Goal: Check status: Check status

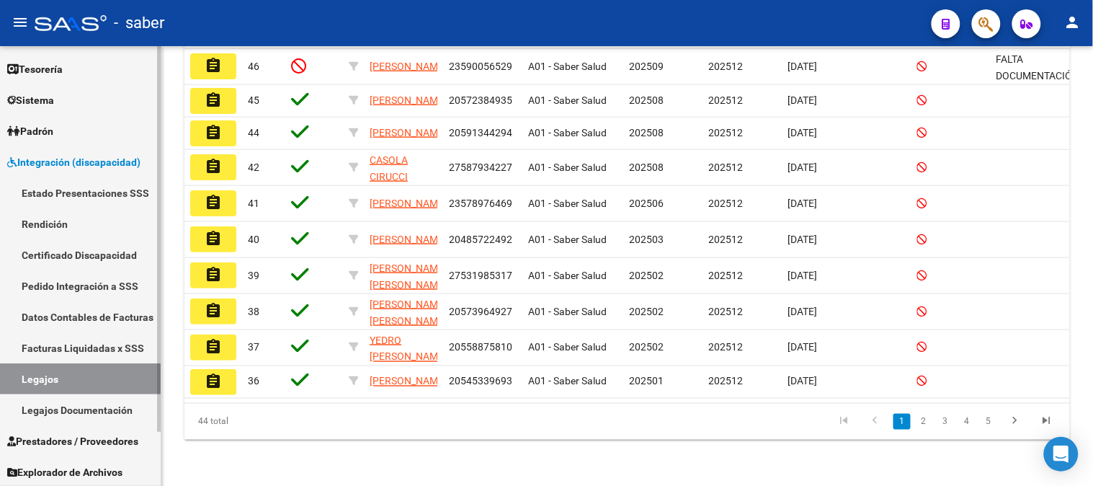
scroll to position [61, 0]
click at [68, 438] on span "Prestadores / Proveedores" at bounding box center [72, 440] width 131 height 16
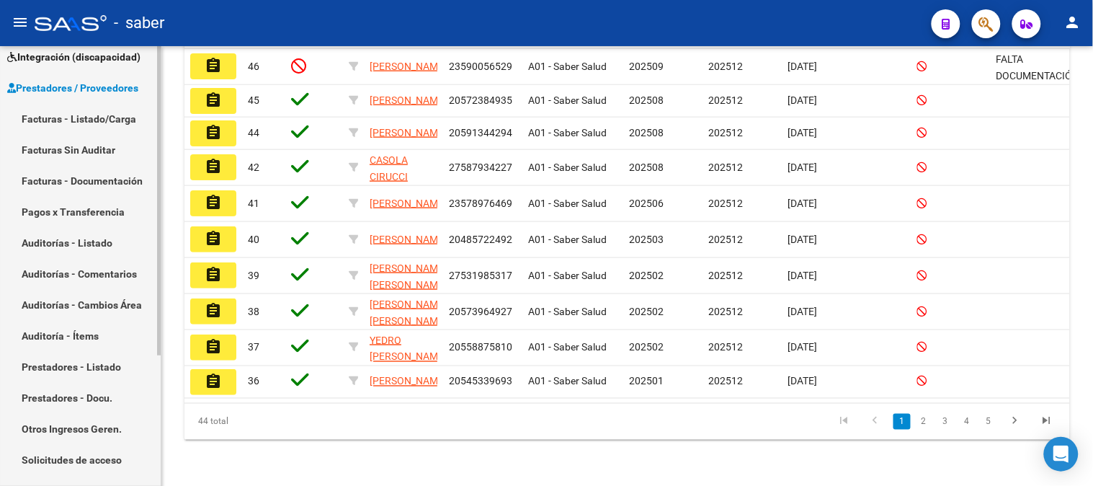
scroll to position [185, 0]
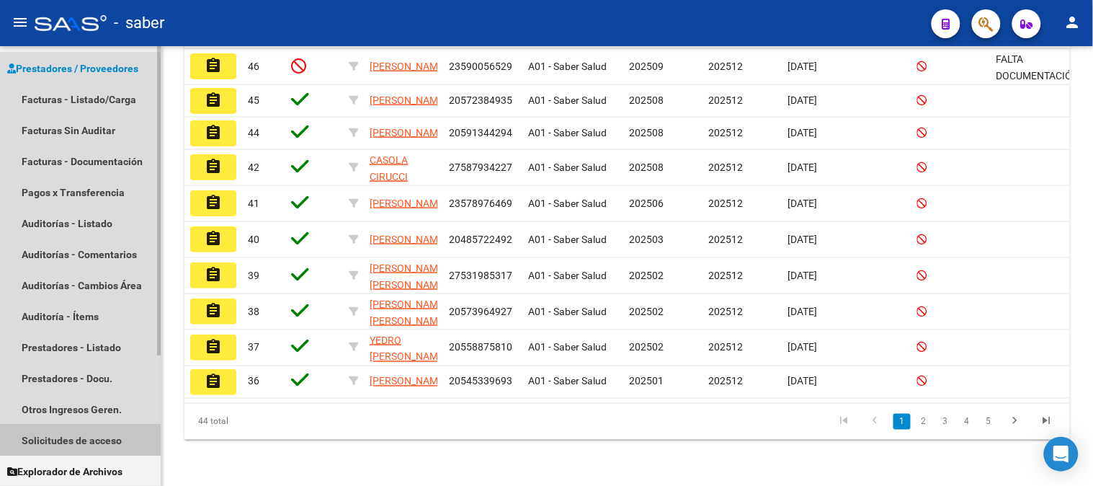
click at [78, 441] on link "Solicitudes de acceso" at bounding box center [80, 440] width 161 height 31
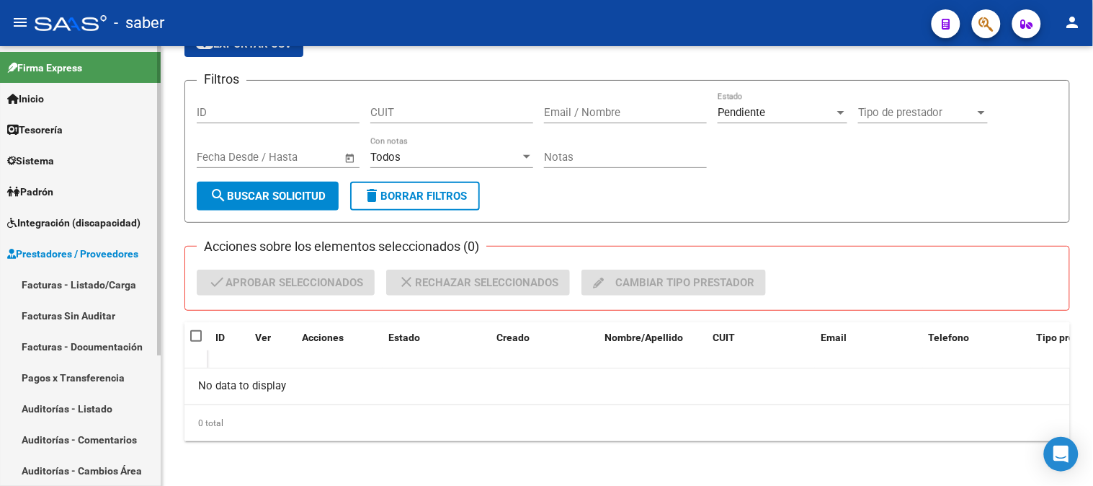
click at [49, 218] on span "Integración (discapacidad)" at bounding box center [73, 223] width 133 height 16
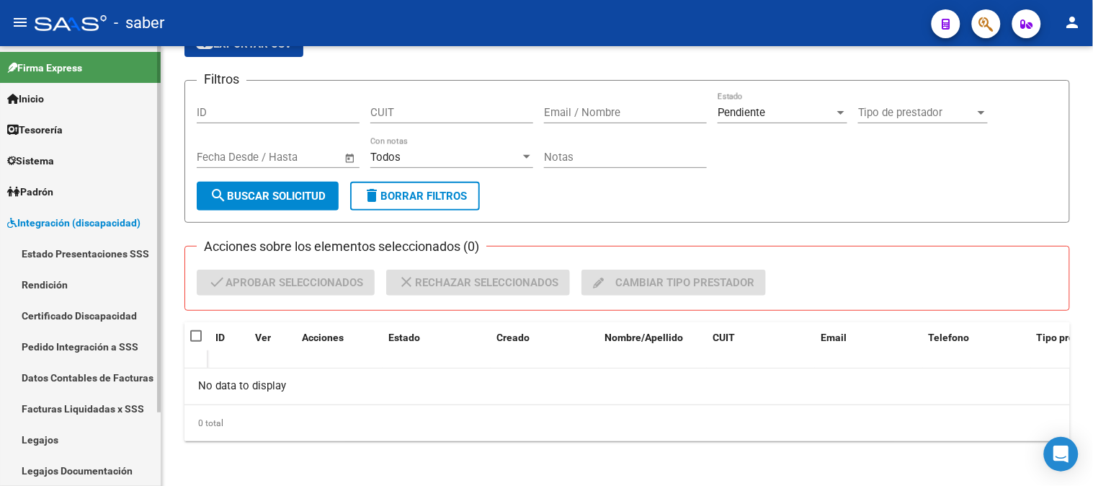
click at [68, 262] on link "Estado Presentaciones SSS" at bounding box center [80, 253] width 161 height 31
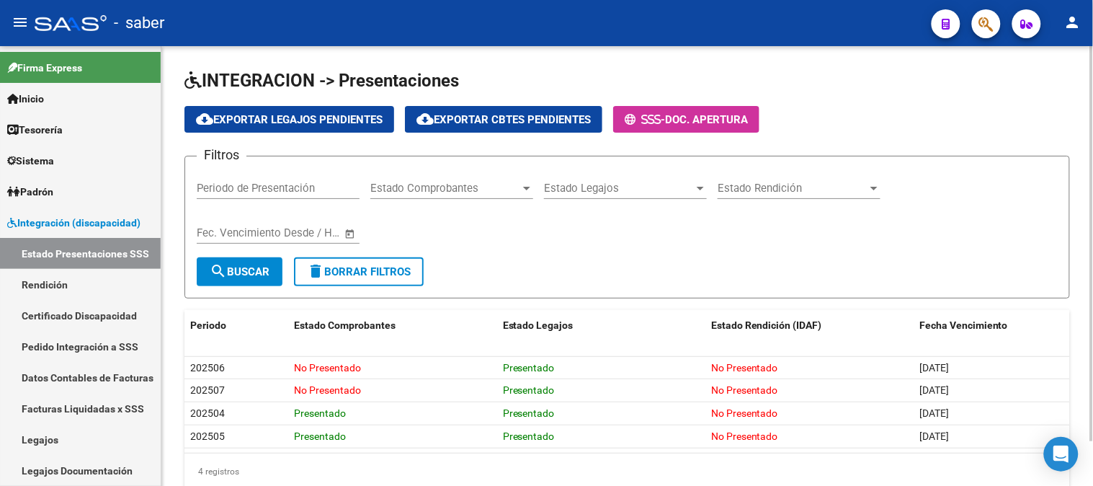
scroll to position [49, 0]
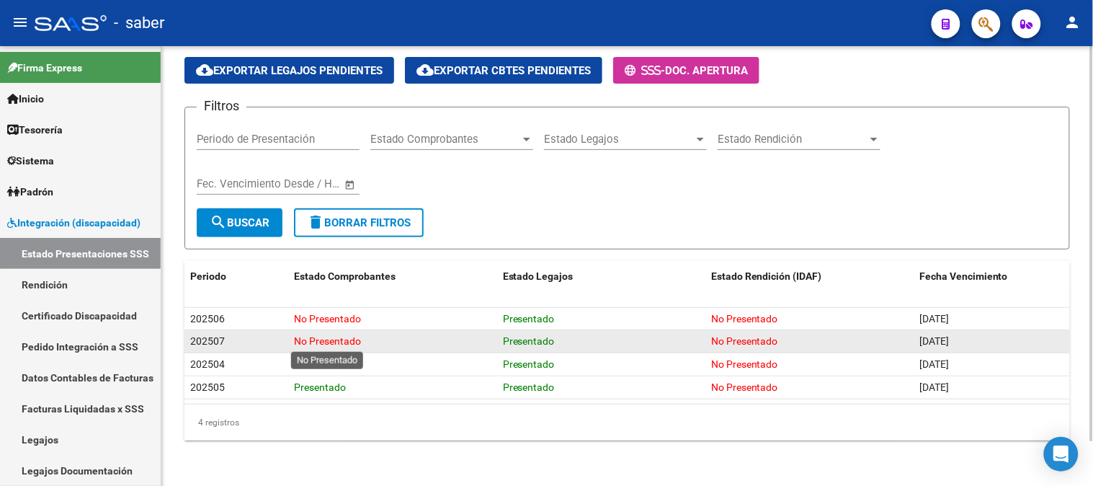
click at [348, 340] on span "No Presentado" at bounding box center [328, 341] width 67 height 12
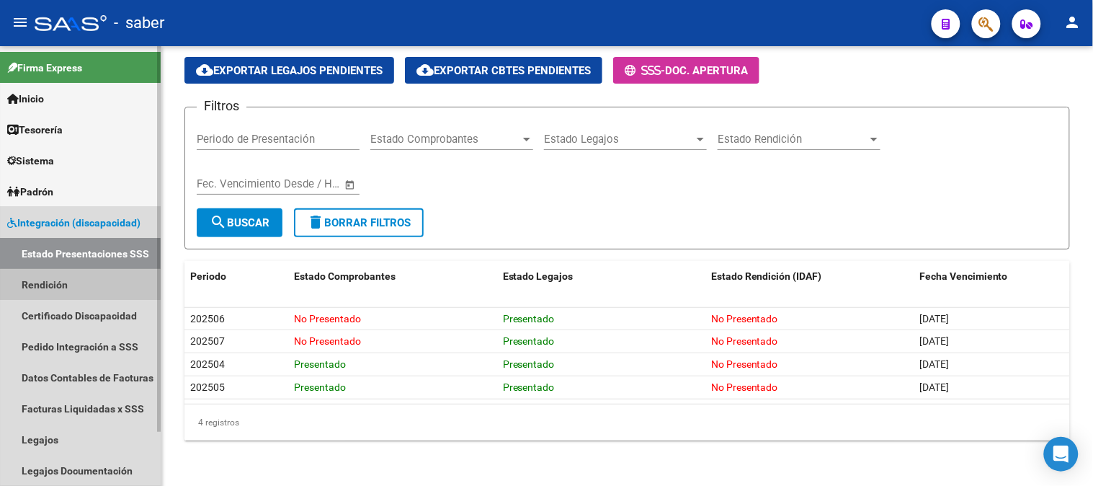
click at [58, 283] on link "Rendición" at bounding box center [80, 284] width 161 height 31
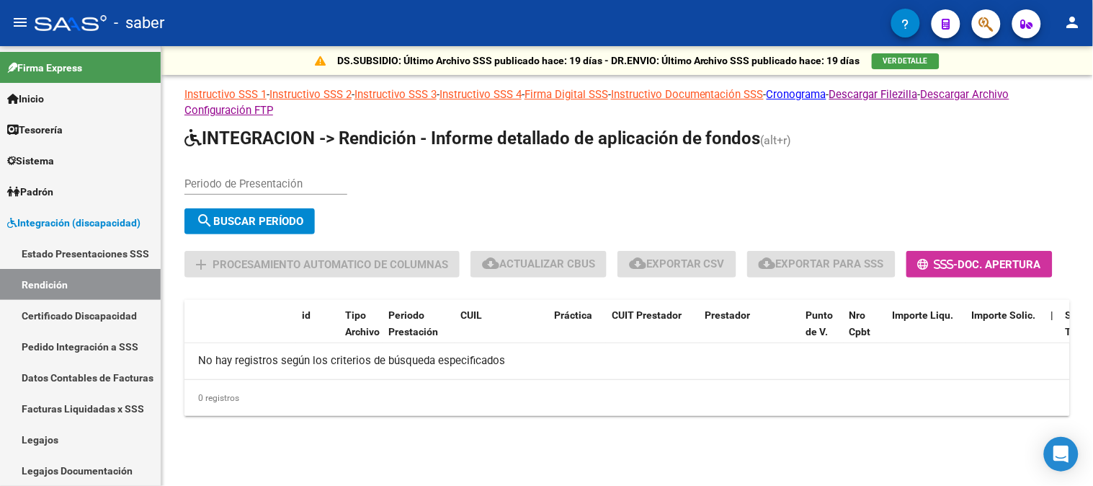
click at [280, 174] on div "Periodo de Presentación" at bounding box center [266, 179] width 163 height 31
type input "202506"
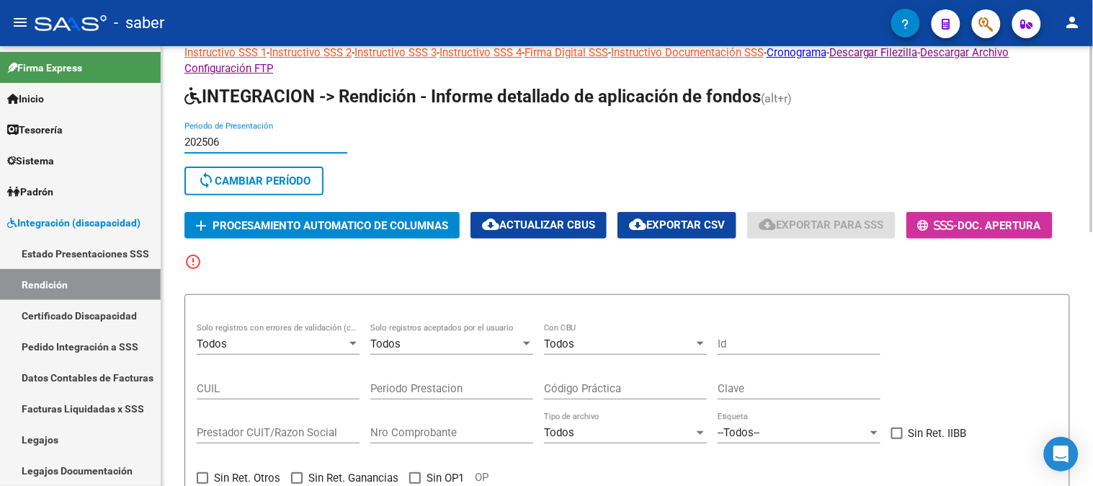
scroll to position [80, 0]
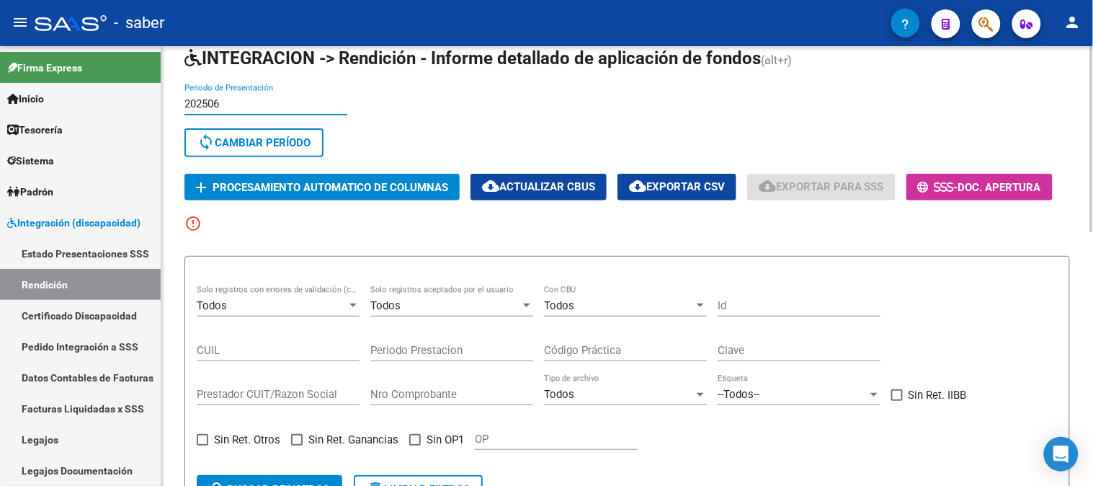
click at [711, 183] on span "cloud_download Exportar CSV" at bounding box center [677, 186] width 96 height 13
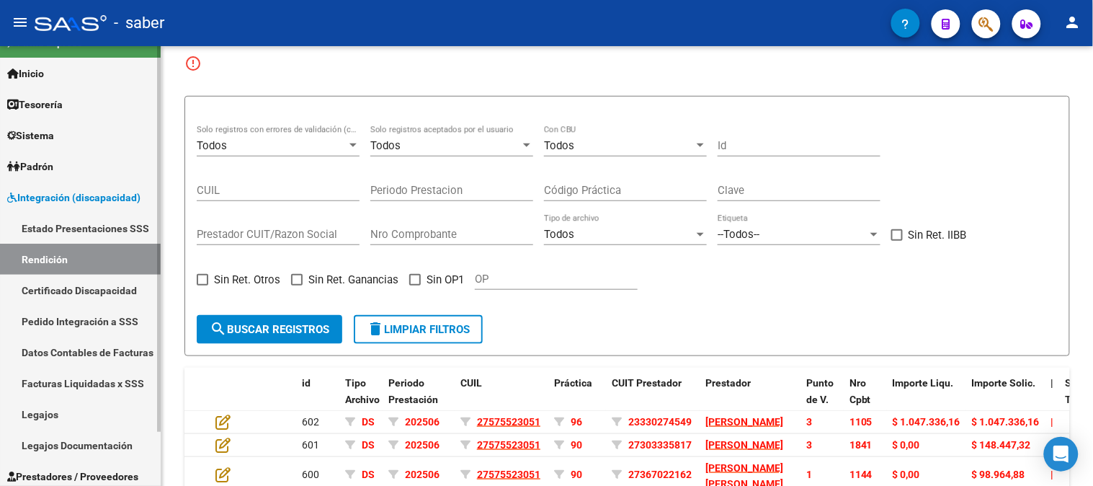
scroll to position [61, 0]
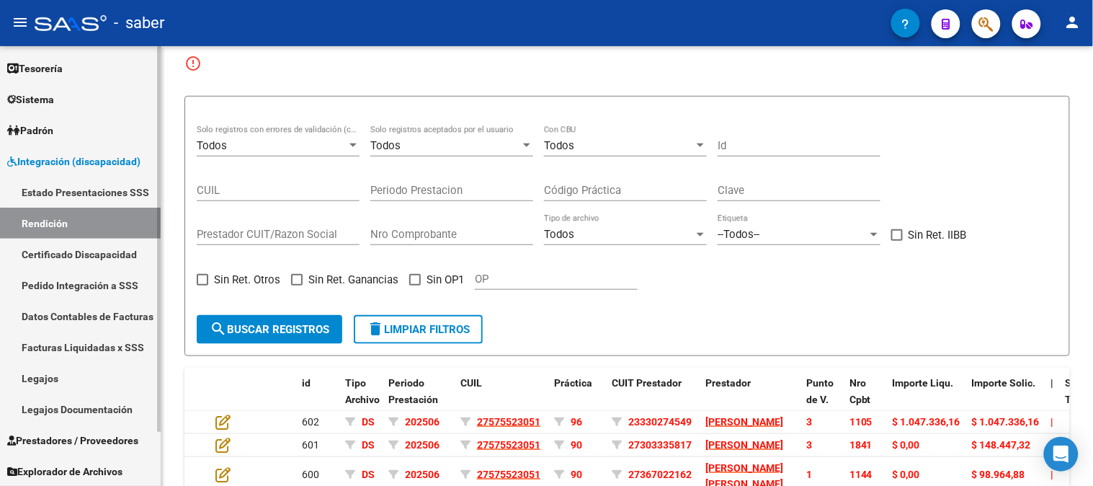
click at [65, 285] on link "Pedido Integración a SSS" at bounding box center [80, 285] width 161 height 31
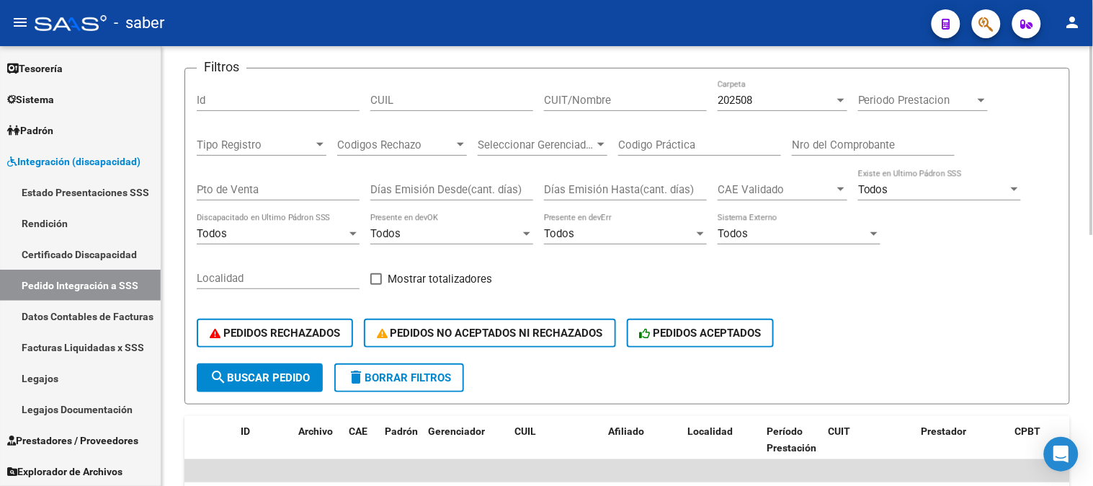
scroll to position [27, 0]
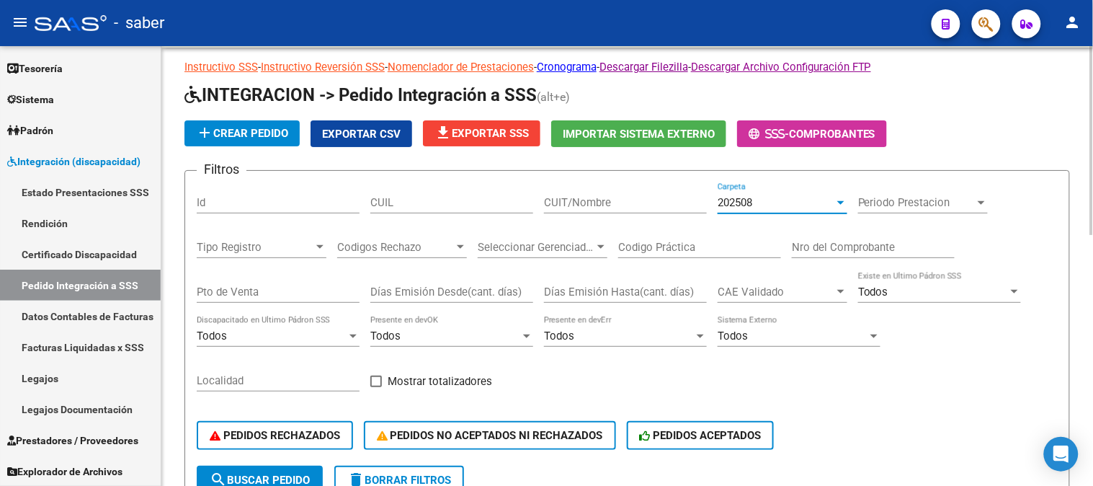
click at [771, 205] on div "202508" at bounding box center [776, 202] width 117 height 13
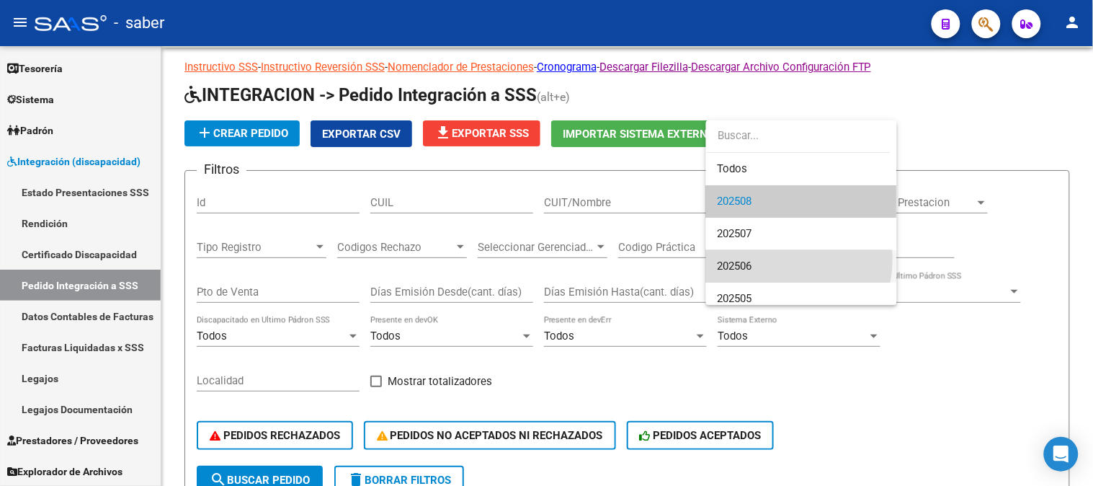
click at [765, 258] on span "202506" at bounding box center [802, 266] width 168 height 32
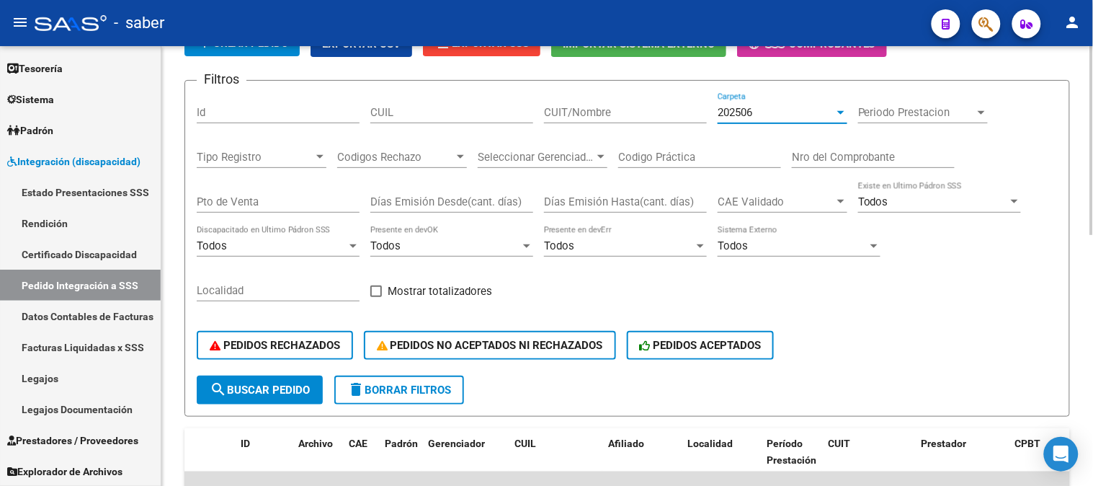
scroll to position [188, 0]
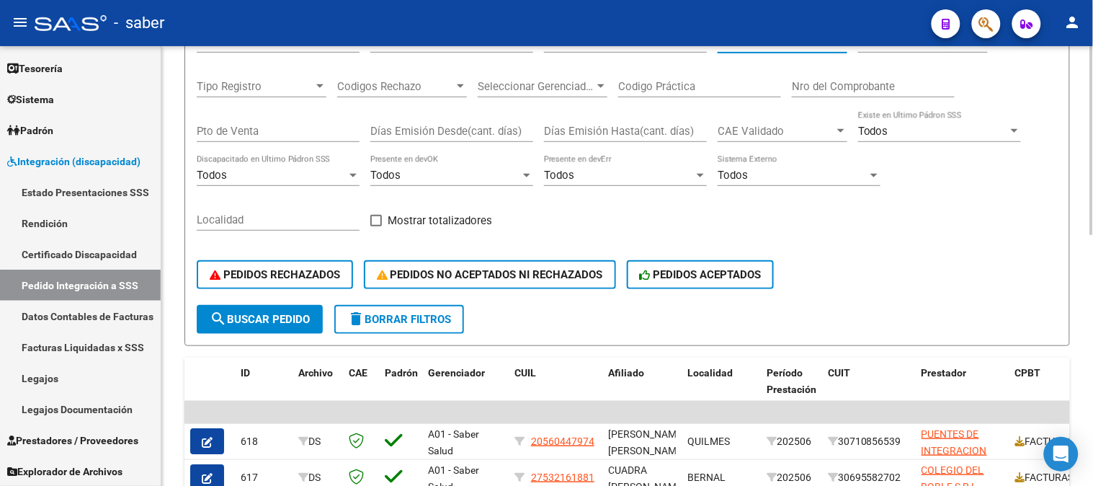
click at [263, 323] on span "search Buscar Pedido" at bounding box center [260, 319] width 100 height 13
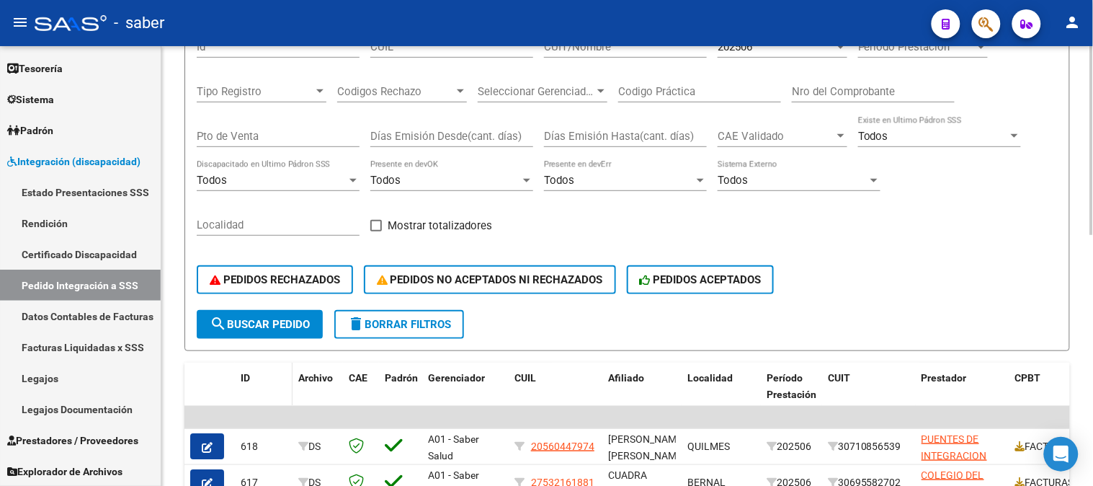
scroll to position [263, 0]
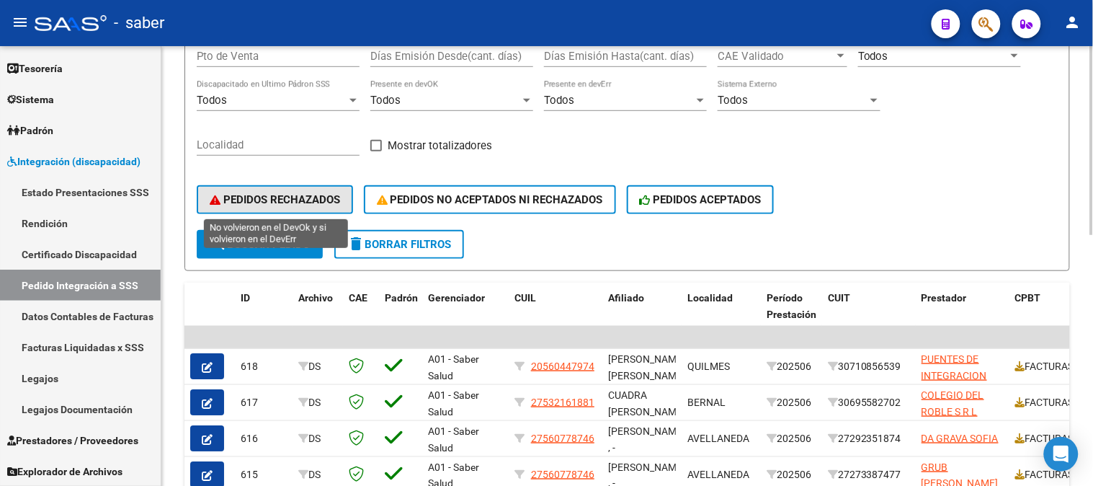
click at [275, 204] on span "PEDIDOS RECHAZADOS" at bounding box center [275, 199] width 130 height 13
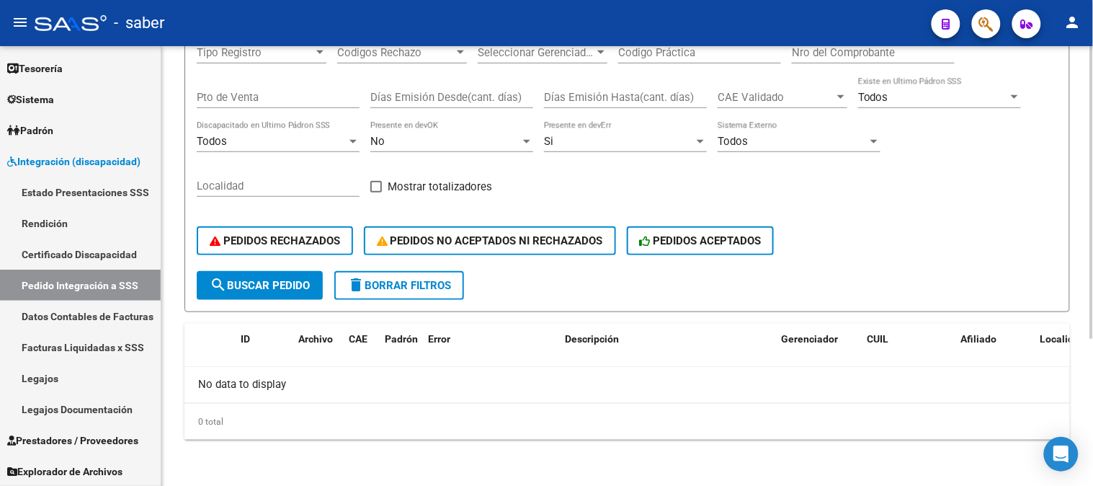
scroll to position [220, 0]
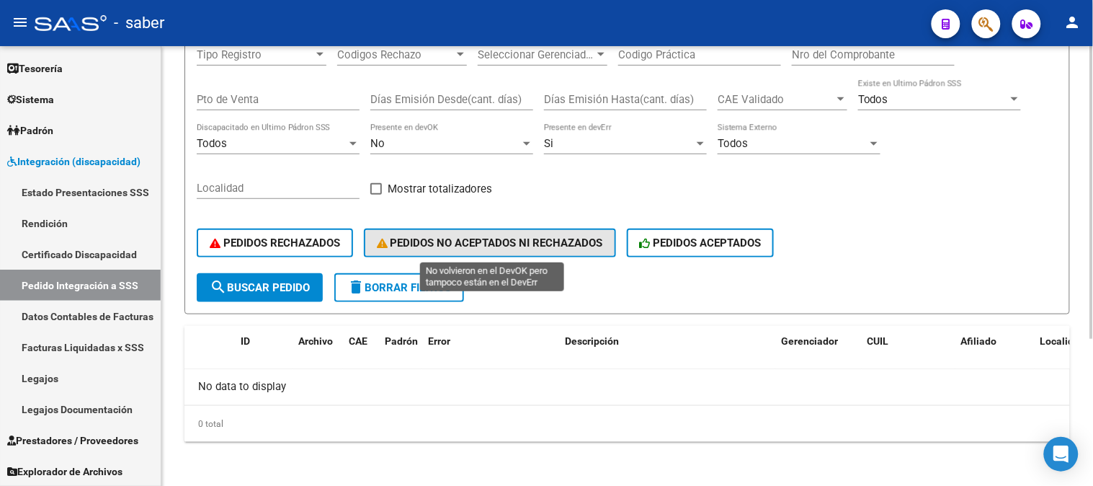
drag, startPoint x: 466, startPoint y: 233, endPoint x: 481, endPoint y: 239, distance: 16.2
click at [466, 234] on button "PEDIDOS NO ACEPTADOS NI RECHAZADOS" at bounding box center [490, 242] width 252 height 29
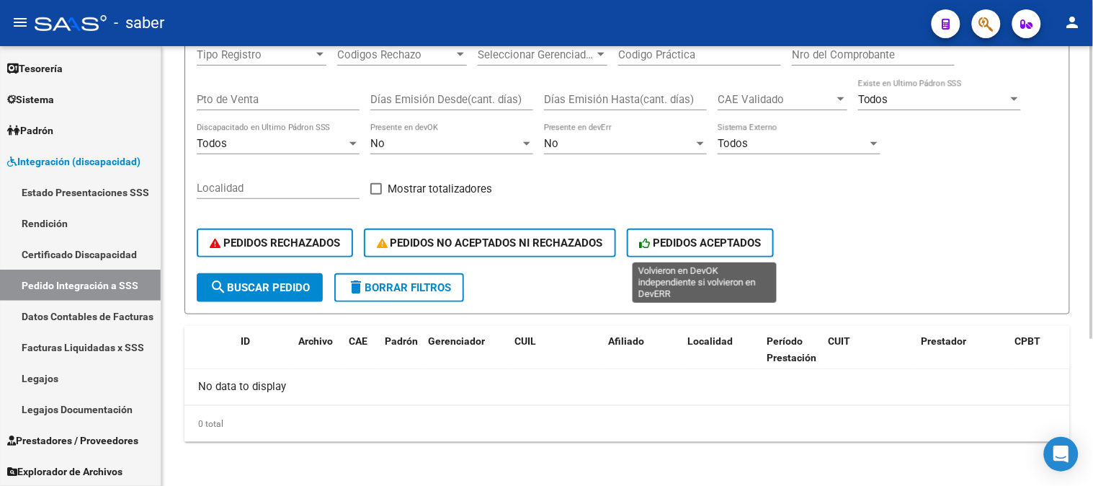
click at [716, 244] on span "PEDIDOS ACEPTADOS" at bounding box center [701, 242] width 122 height 13
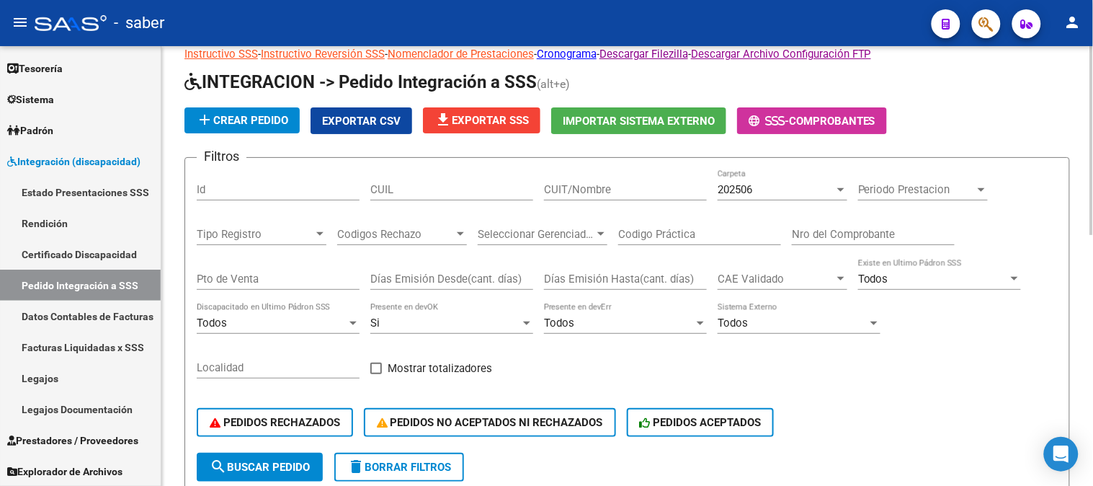
scroll to position [0, 0]
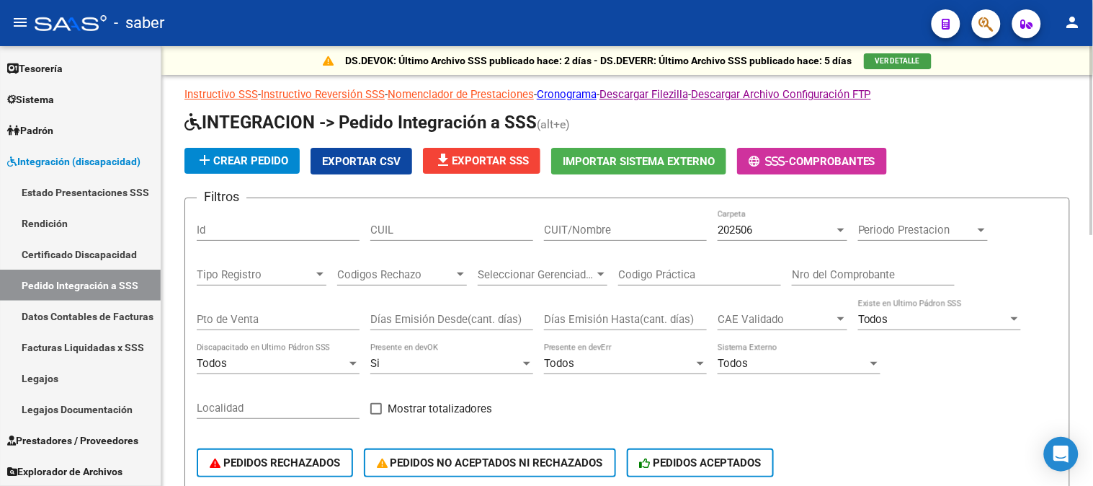
click at [359, 163] on span "Exportar CSV" at bounding box center [361, 161] width 79 height 13
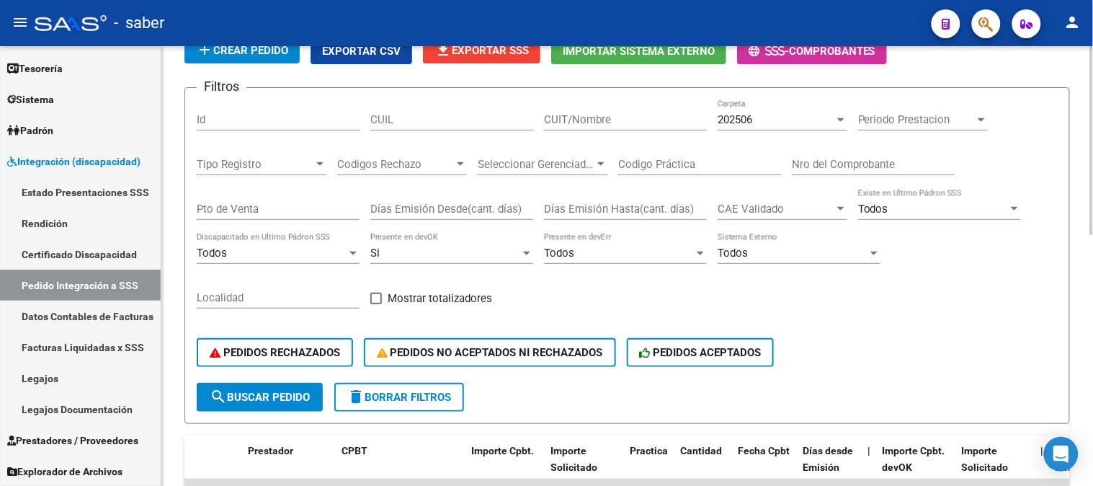
scroll to position [80, 0]
